Goal: Task Accomplishment & Management: Manage account settings

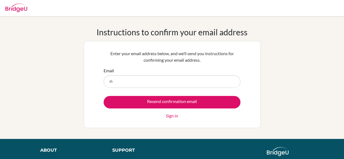
type input "s"
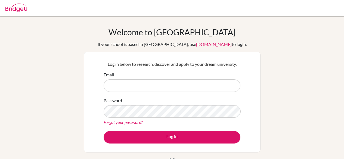
scroll to position [6, 0]
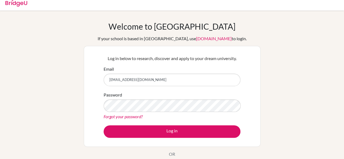
type input "[EMAIL_ADDRESS][DOMAIN_NAME]"
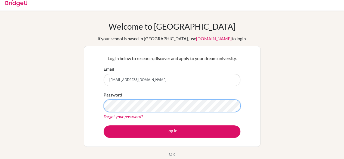
click at [104, 125] on button "Log in" at bounding box center [172, 131] width 137 height 12
